Goal: Information Seeking & Learning: Understand process/instructions

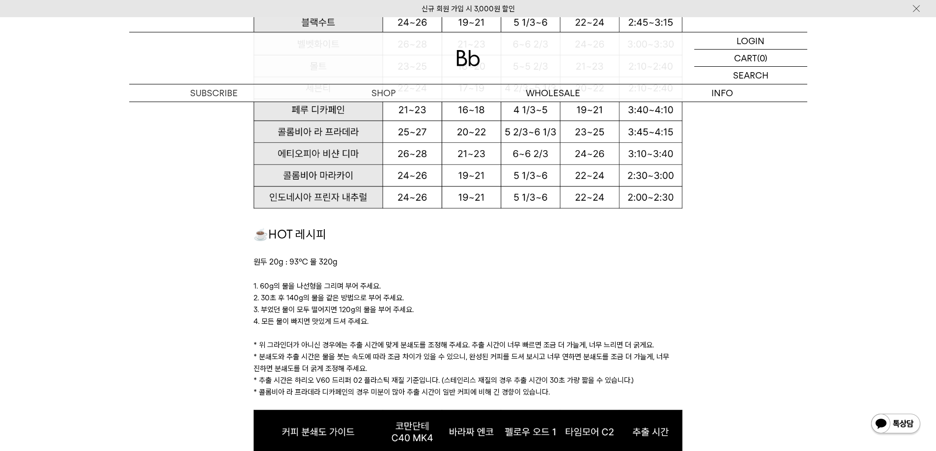
scroll to position [933, 0]
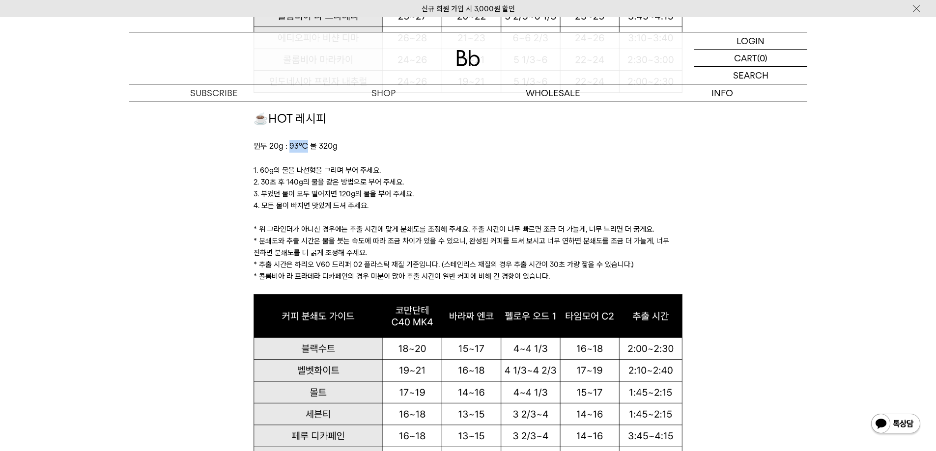
drag, startPoint x: 290, startPoint y: 146, endPoint x: 304, endPoint y: 146, distance: 13.3
click at [304, 146] on span "원두 20g : 93℃ 물 320g" at bounding box center [295, 145] width 84 height 9
drag, startPoint x: 318, startPoint y: 145, endPoint x: 358, endPoint y: 145, distance: 40.3
click at [356, 146] on p "원두 20g : 93℃ 물 320g" at bounding box center [467, 146] width 429 height 13
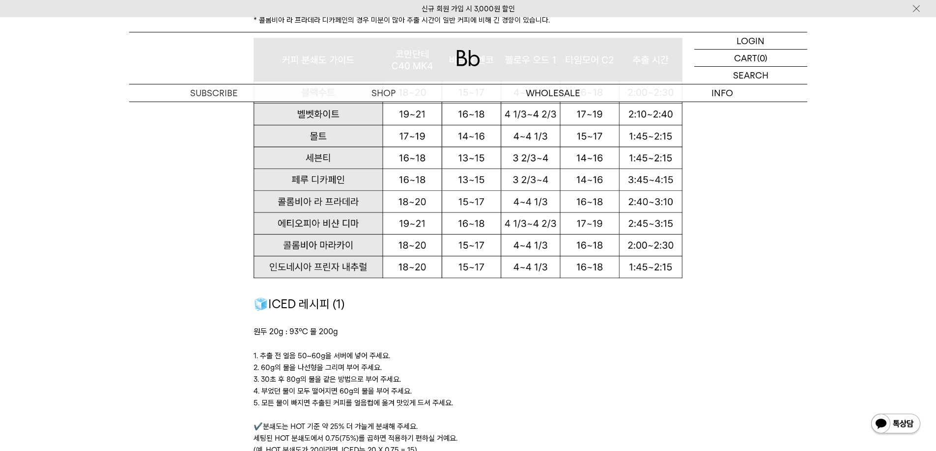
scroll to position [1277, 0]
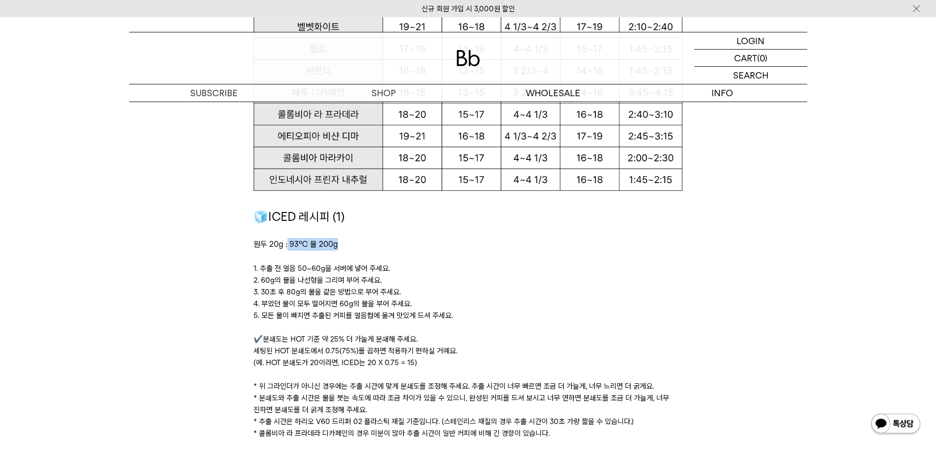
drag, startPoint x: 286, startPoint y: 243, endPoint x: 362, endPoint y: 240, distance: 75.7
click at [362, 240] on p "원두 20g : 93℃ 물 200g ﻿" at bounding box center [467, 244] width 429 height 13
click at [367, 241] on p "원두 20g : 93℃ 물 200g ﻿" at bounding box center [467, 244] width 429 height 13
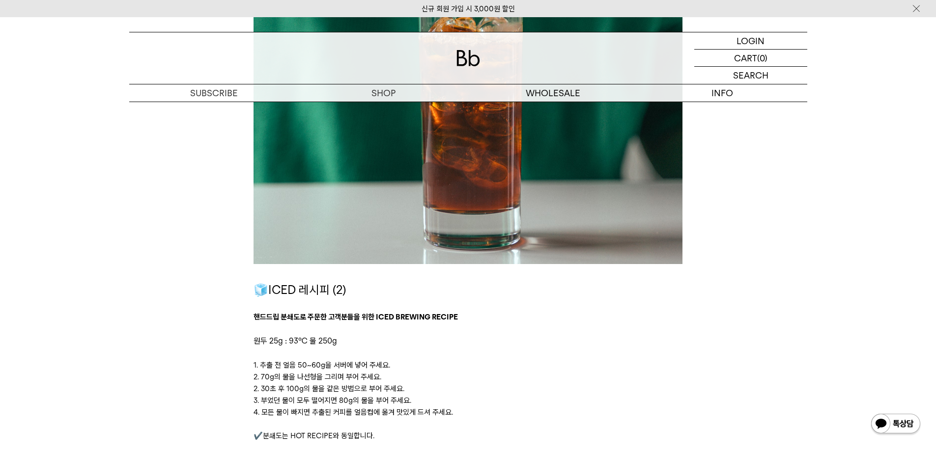
scroll to position [1817, 0]
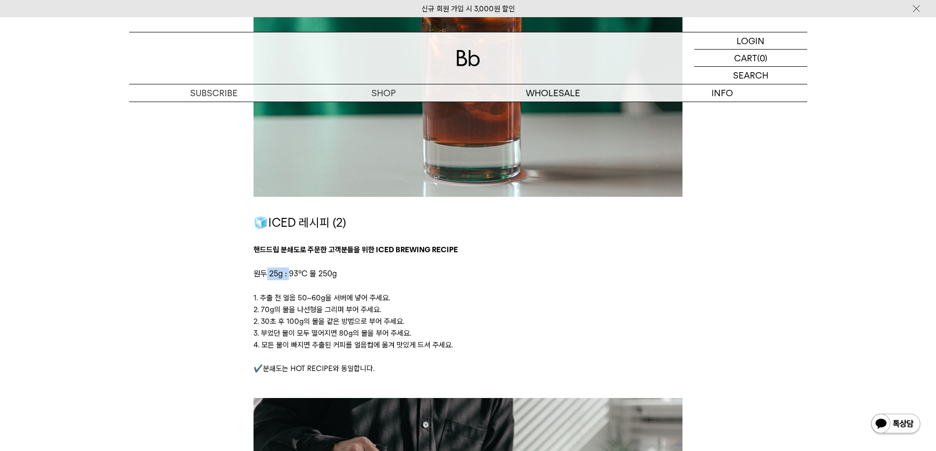
drag, startPoint x: 267, startPoint y: 277, endPoint x: 290, endPoint y: 276, distance: 23.1
click at [290, 276] on span "원두 25g : 93℃ 물 250g" at bounding box center [295, 273] width 84 height 9
click at [334, 276] on span "원두 25g : 93℃ 물 250g" at bounding box center [295, 273] width 84 height 9
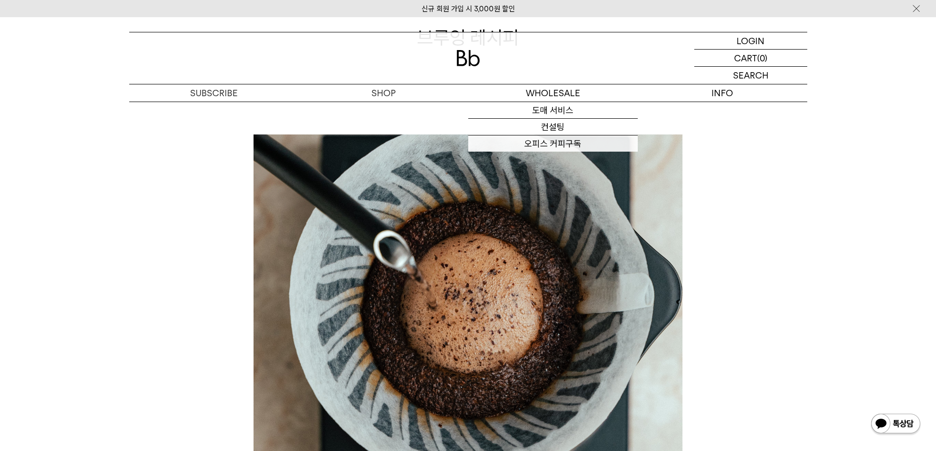
scroll to position [246, 0]
